Goal: Navigation & Orientation: Go to known website

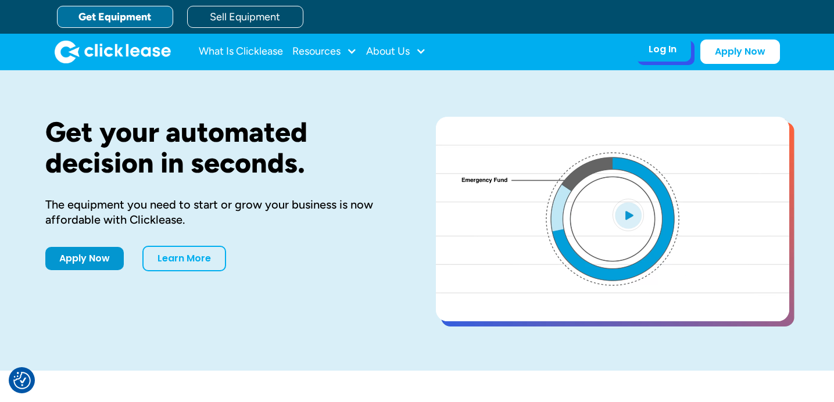
click at [652, 56] on div "Log In Account login I use Clicklease to get my equipment Partner Portal I offe…" at bounding box center [662, 49] width 57 height 24
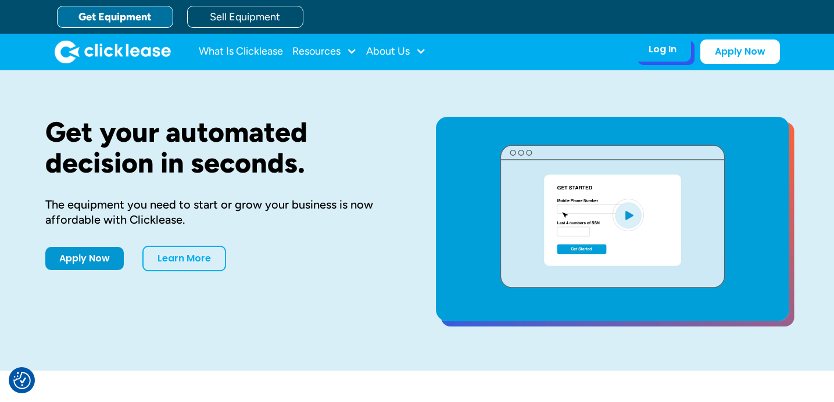
click at [657, 55] on div "Log In" at bounding box center [663, 50] width 28 height 12
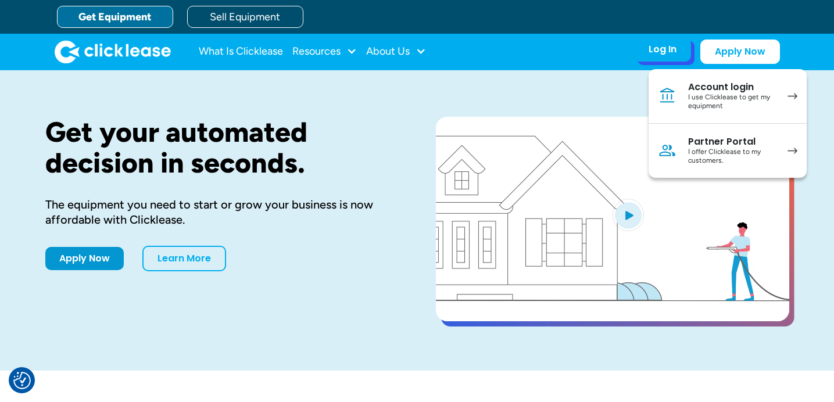
click at [706, 90] on div "Account login" at bounding box center [732, 87] width 88 height 12
